Goal: Transaction & Acquisition: Obtain resource

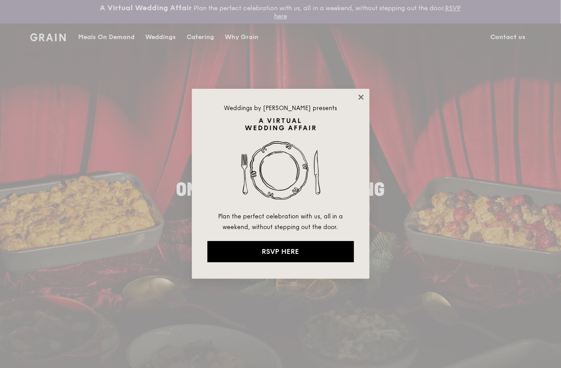
click at [357, 97] on icon at bounding box center [361, 97] width 8 height 8
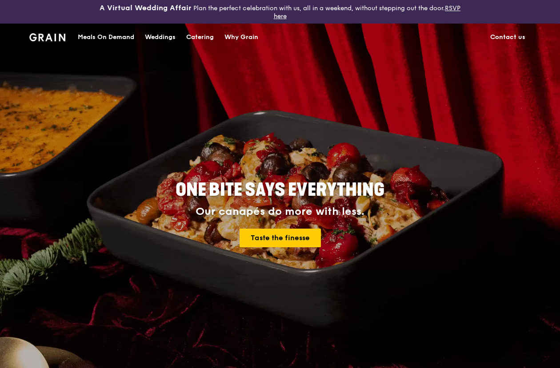
click at [119, 41] on div "Meals On Demand" at bounding box center [106, 37] width 56 height 27
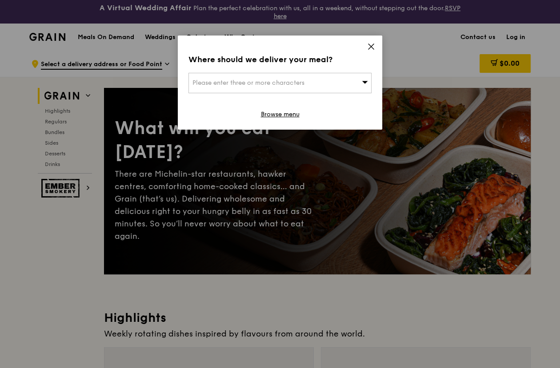
click at [369, 49] on icon at bounding box center [370, 46] width 5 height 5
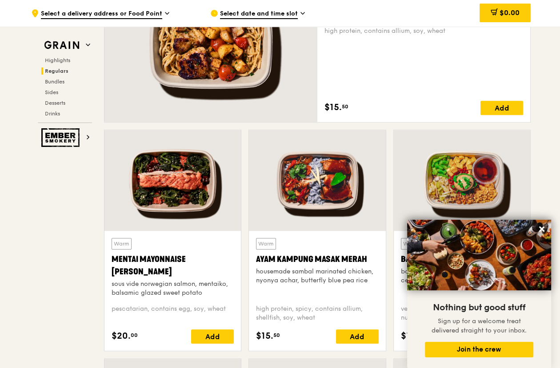
scroll to position [711, 0]
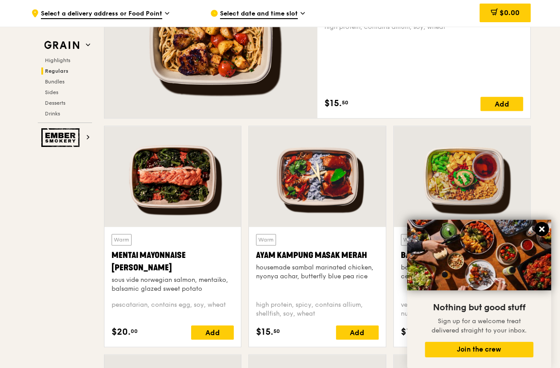
click at [540, 229] on icon at bounding box center [541, 229] width 8 height 8
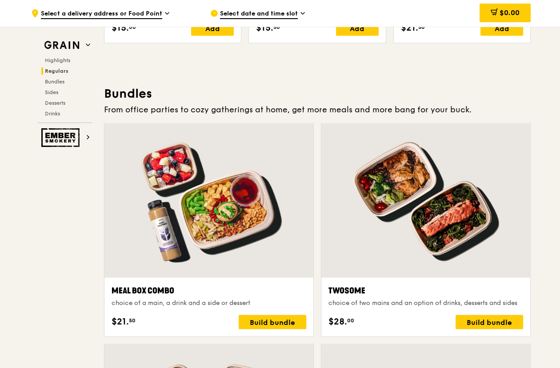
scroll to position [1239, 0]
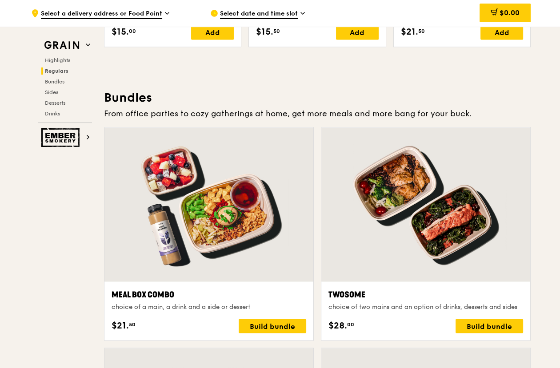
click at [52, 103] on span "Desserts" at bounding box center [56, 103] width 23 height 6
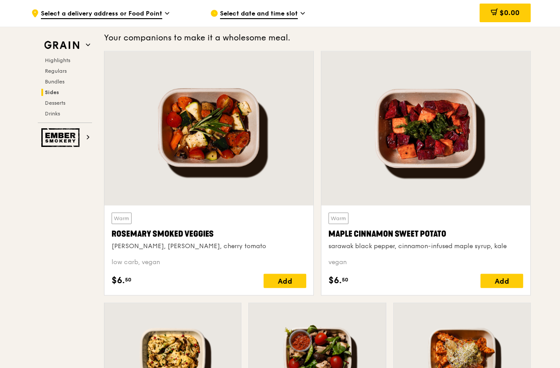
scroll to position [2012, 0]
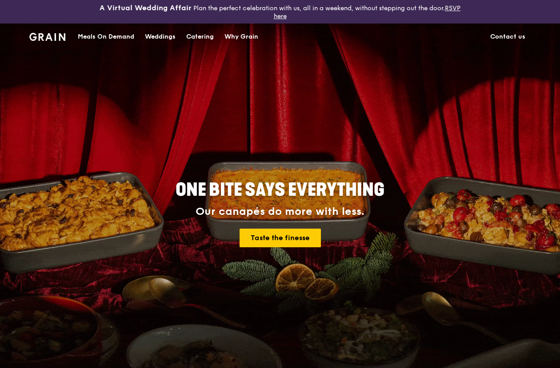
click at [189, 35] on div "Catering" at bounding box center [200, 37] width 28 height 27
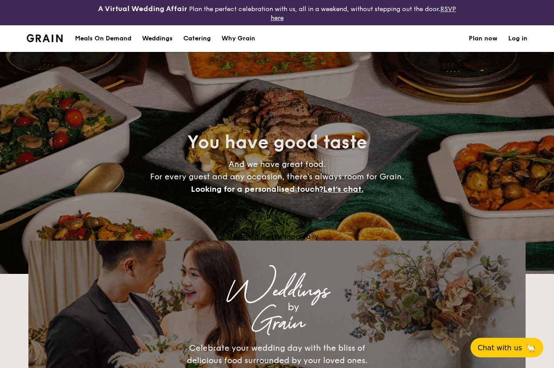
select select
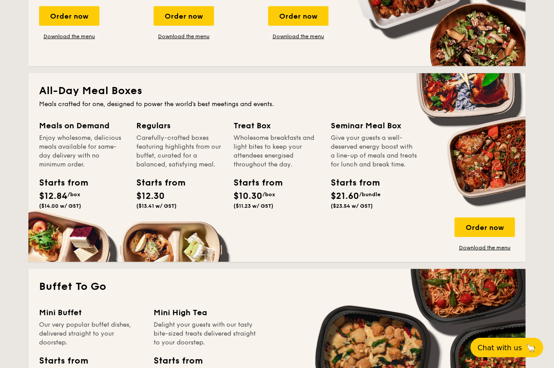
scroll to position [355, 0]
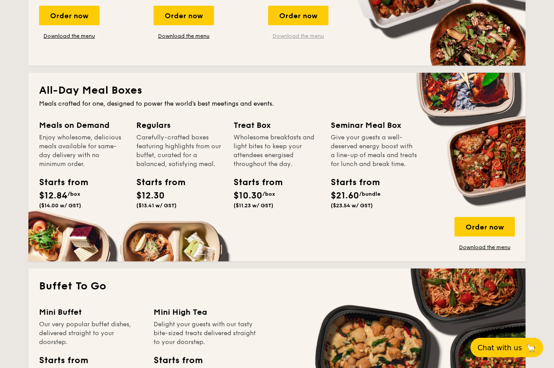
click at [297, 32] on link "Download the menu" at bounding box center [298, 35] width 60 height 7
drag, startPoint x: 310, startPoint y: 236, endPoint x: 314, endPoint y: 224, distance: 12.9
click at [311, 236] on div "Meals on Demand Enjoy wholesome, delicious meals available for same-day deliver…" at bounding box center [277, 185] width 476 height 132
